Goal: Contribute content: Add original content to the website for others to see

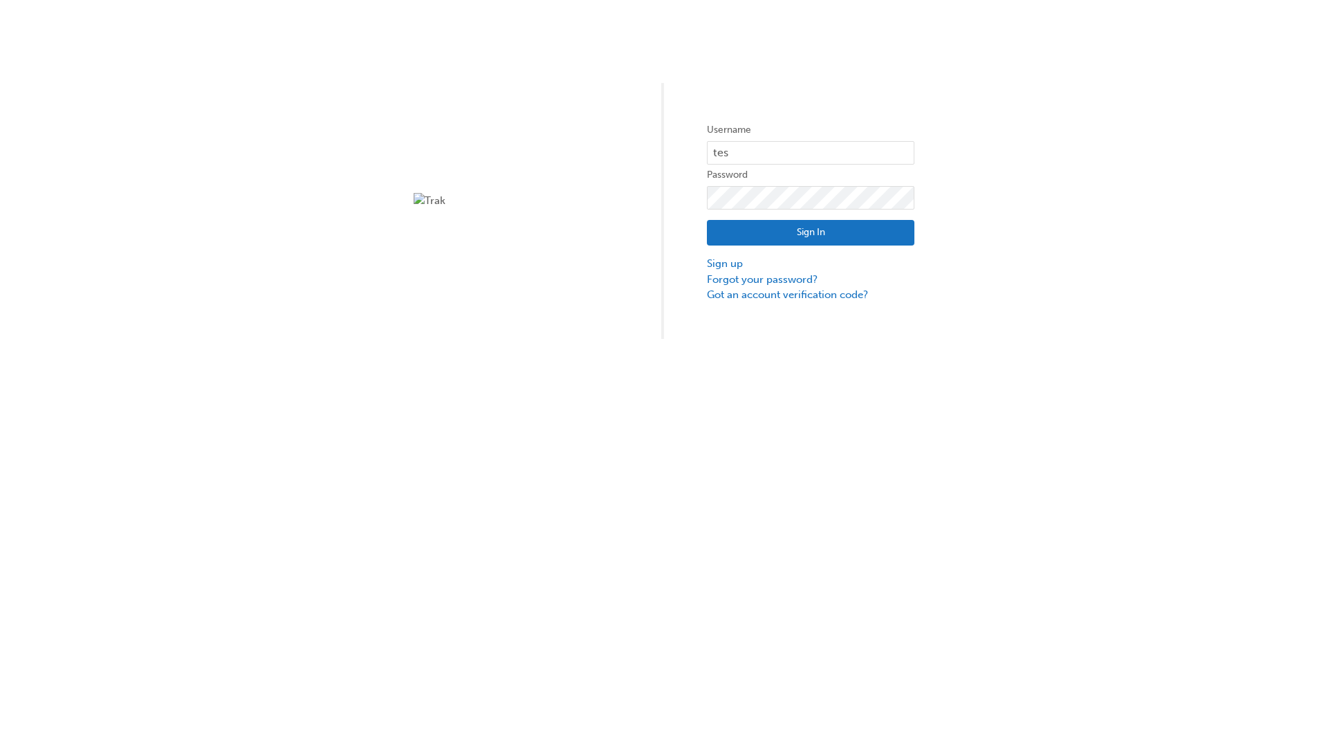
type input "test.e2e.user31"
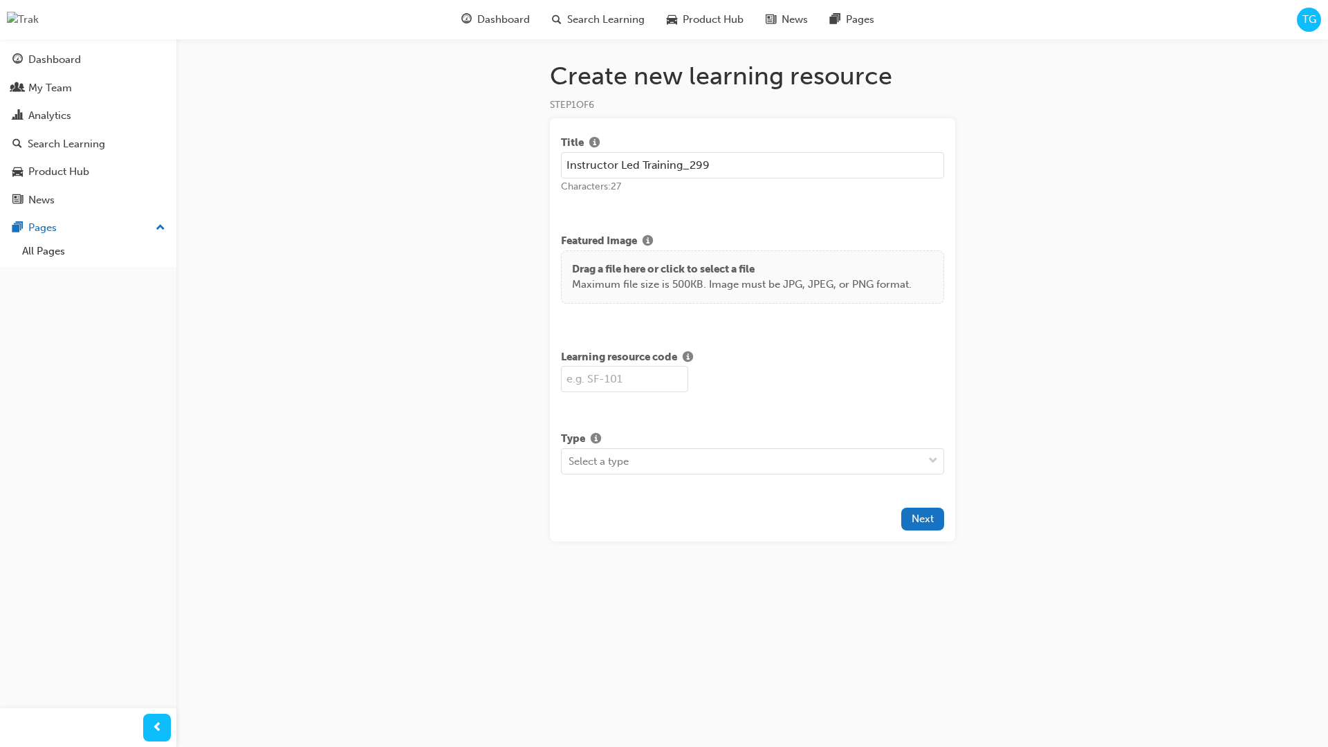
type input "Instructor Led Training_299"
type input "SF299"
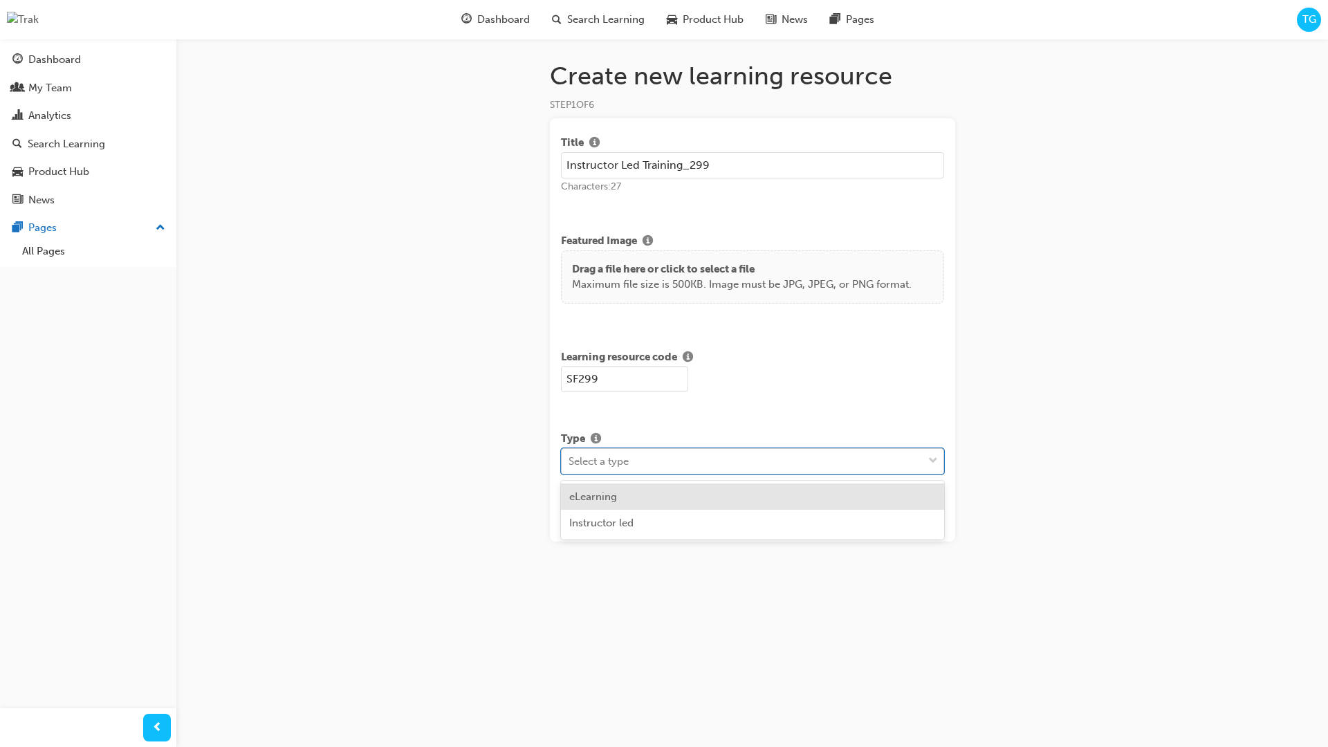
click at [817, 465] on div "Select a type" at bounding box center [742, 461] width 361 height 24
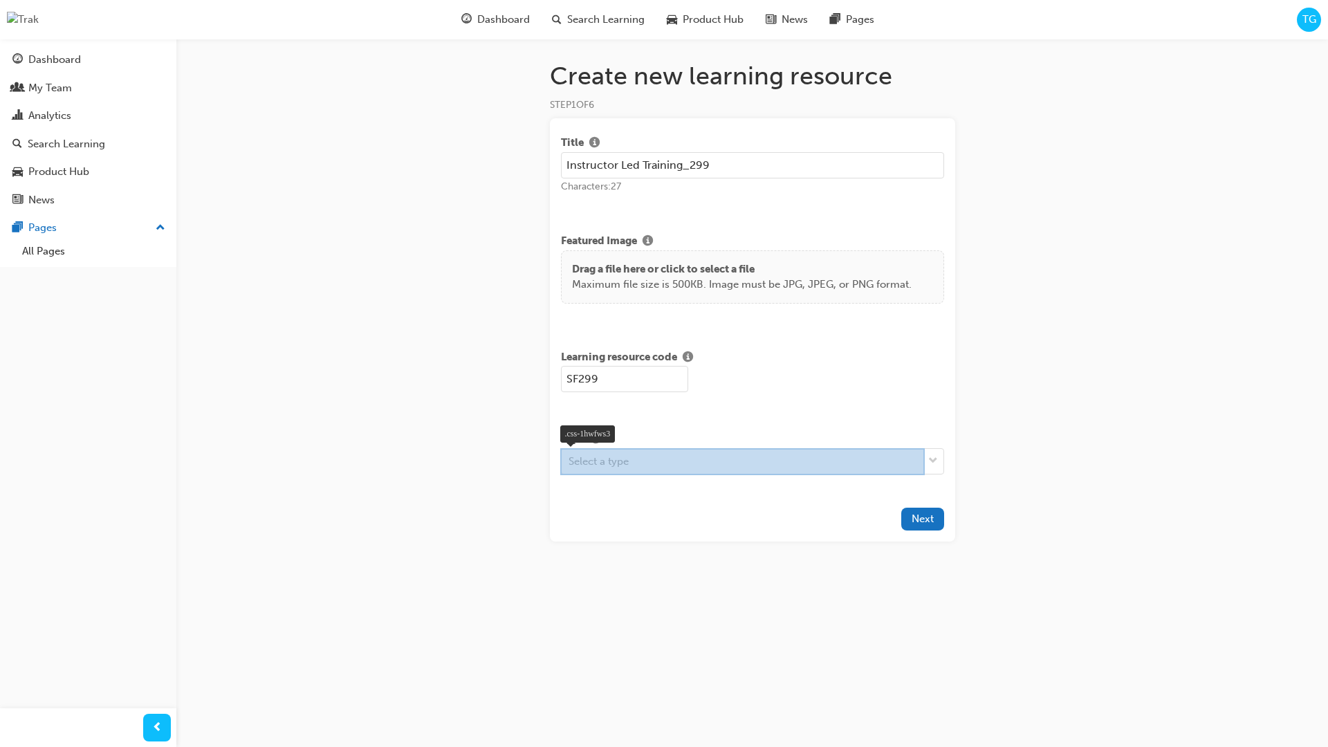
click at [667, 465] on div at bounding box center [742, 461] width 364 height 27
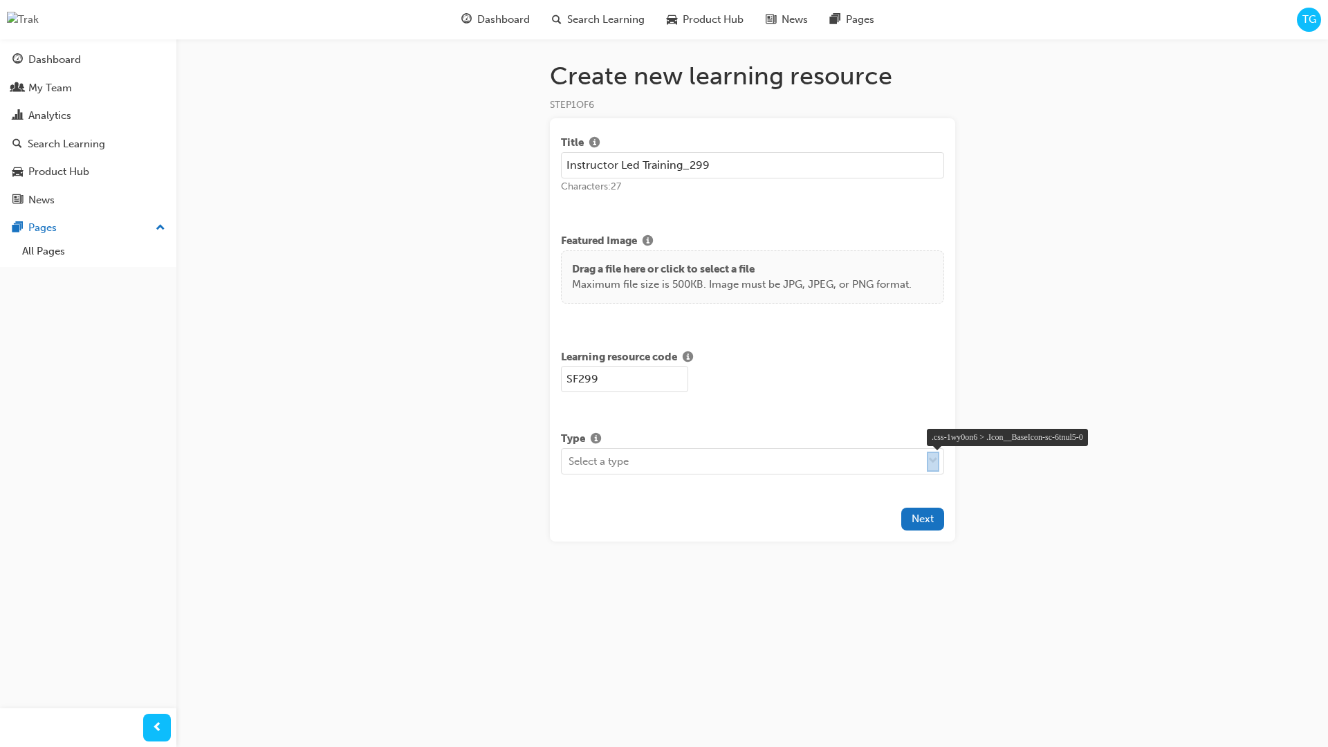
click at [930, 462] on div at bounding box center [933, 462] width 12 height 20
click at [932, 468] on span "down-icon" at bounding box center [933, 461] width 10 height 18
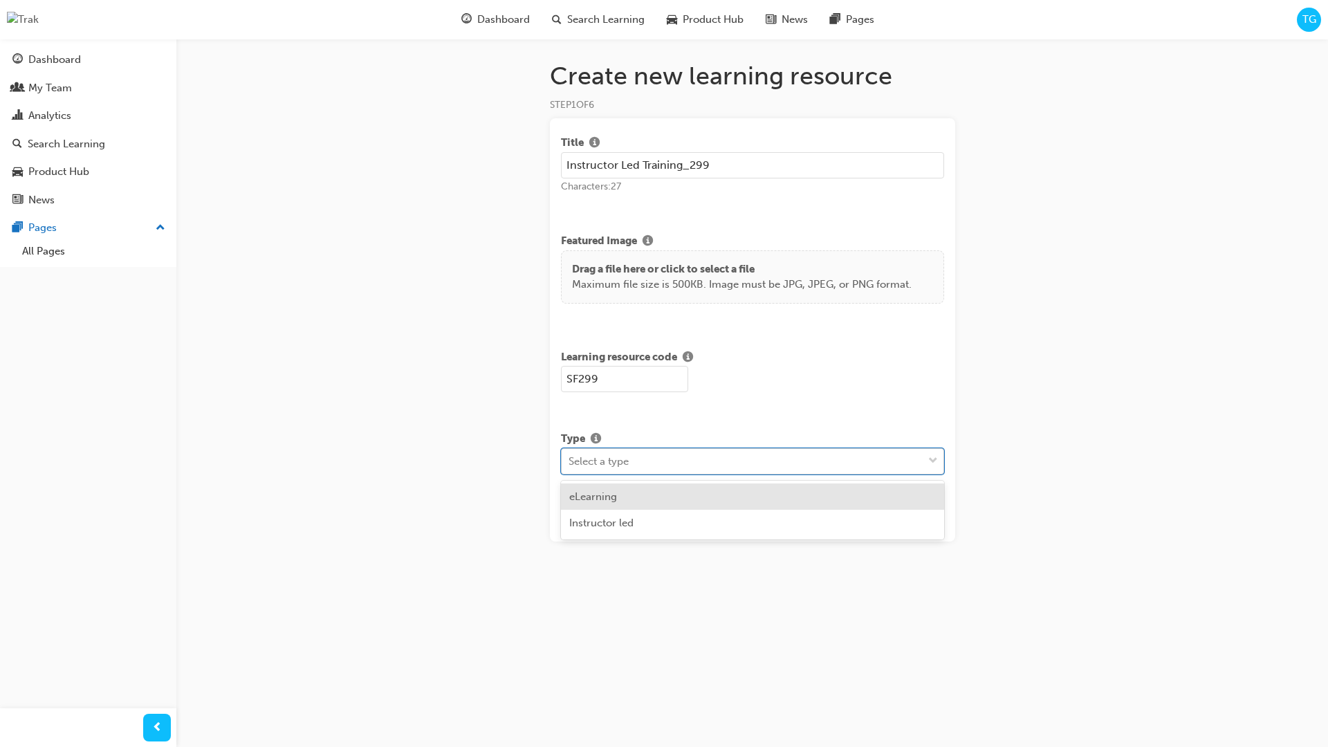
click at [682, 470] on div "Select a type" at bounding box center [742, 461] width 361 height 24
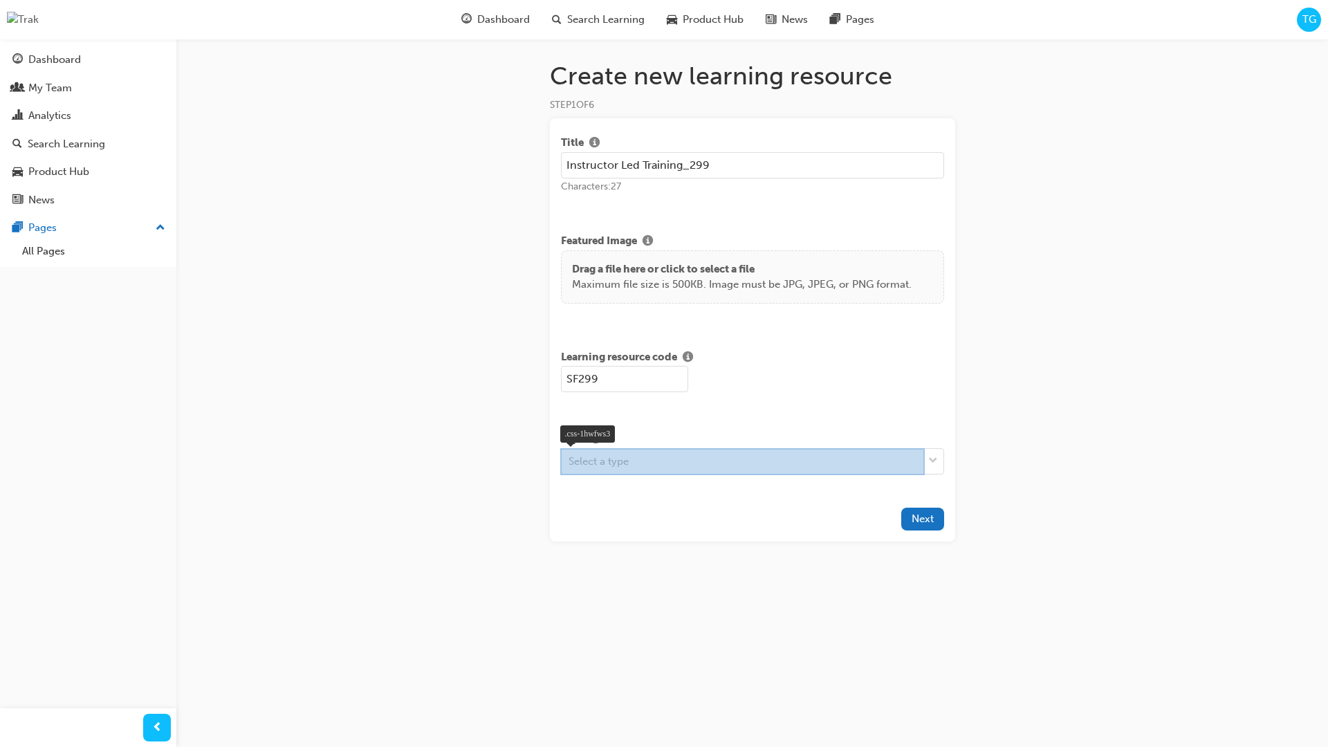
click at [665, 459] on div at bounding box center [742, 461] width 364 height 27
